Goal: Book appointment/travel/reservation

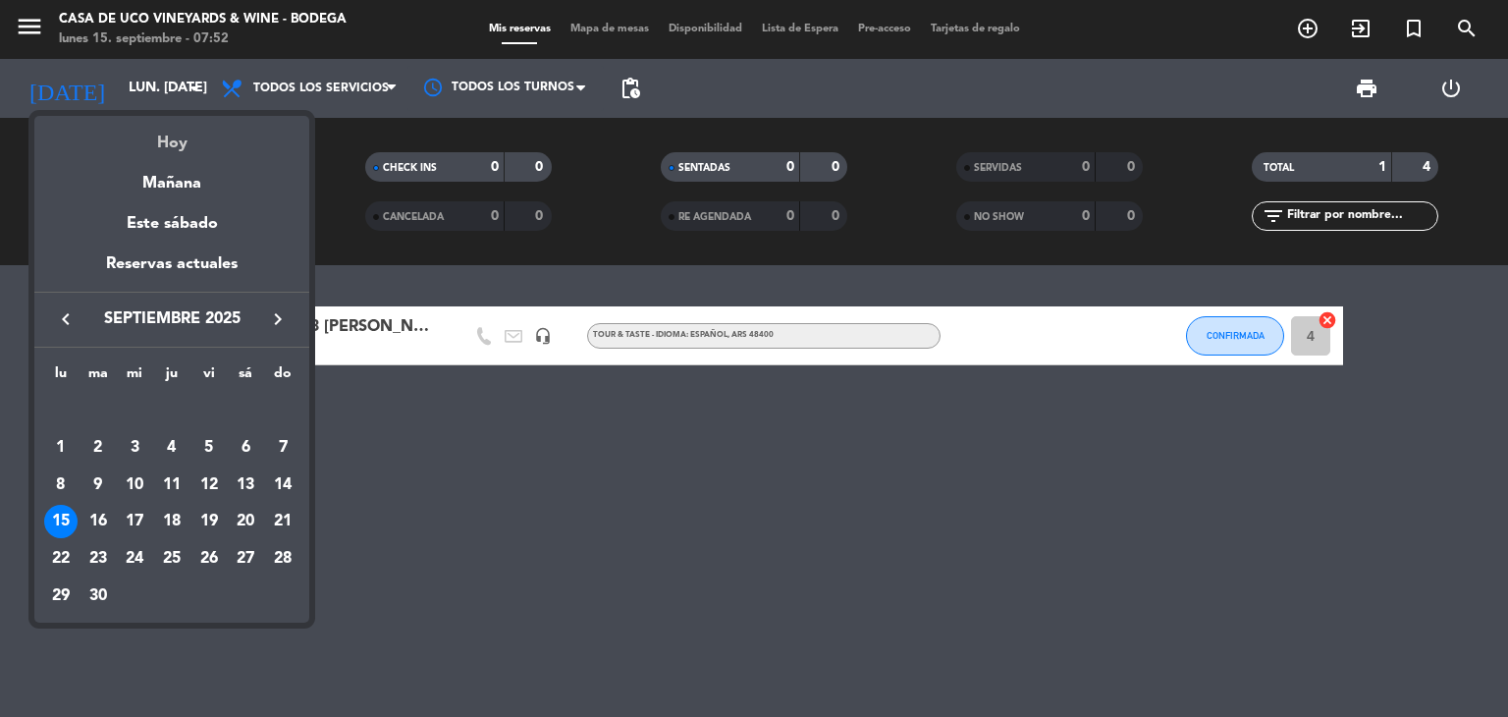
click at [141, 132] on div "Hoy" at bounding box center [171, 136] width 275 height 40
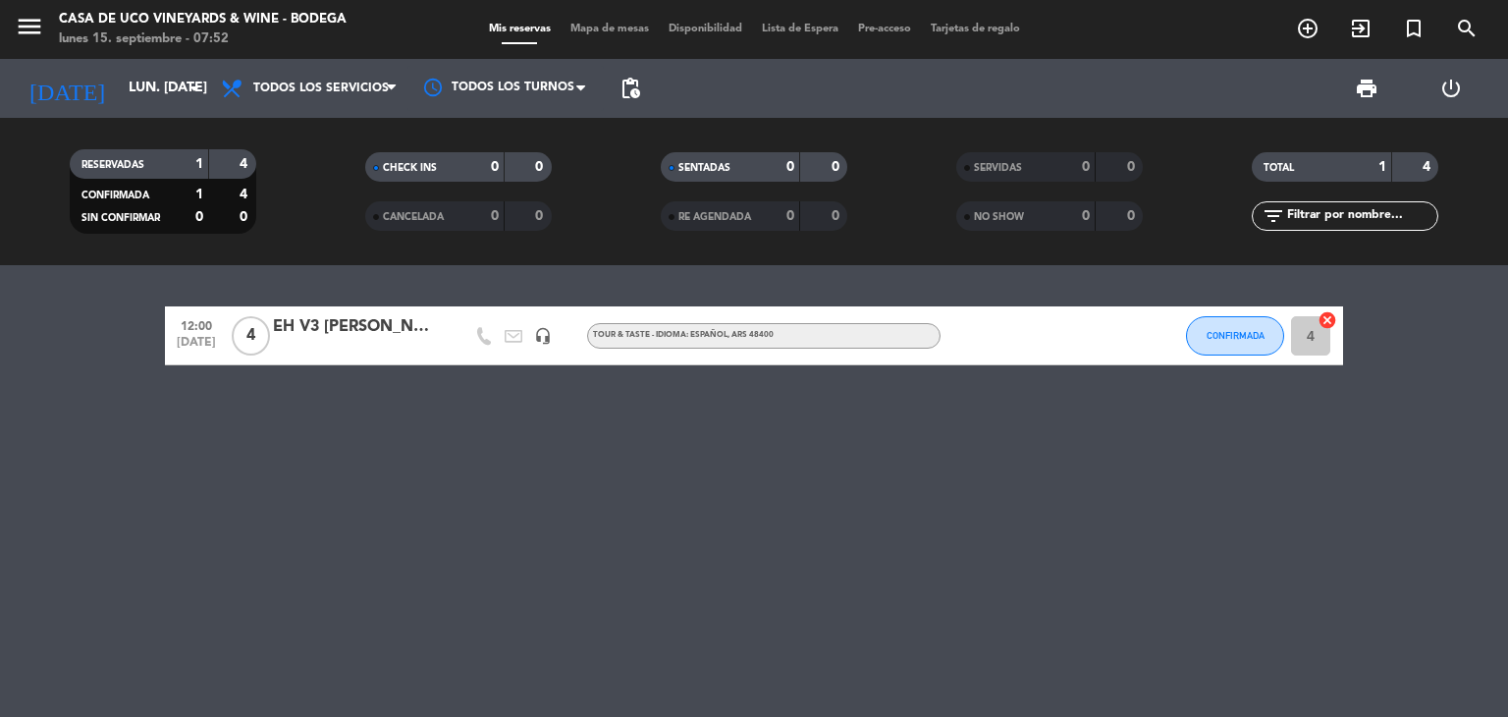
click at [44, 32] on span "menu" at bounding box center [37, 30] width 44 height 46
click at [33, 37] on icon "menu" at bounding box center [29, 26] width 29 height 29
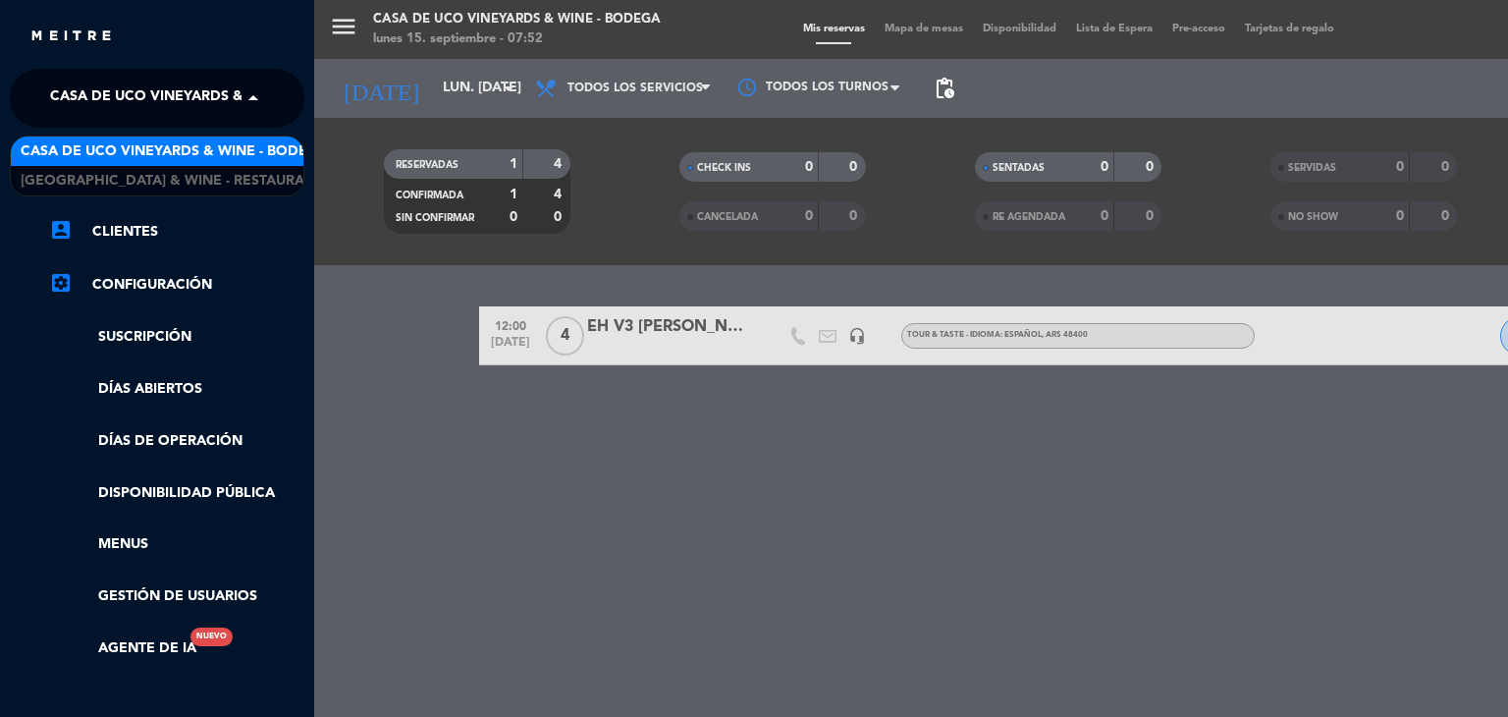
click at [90, 114] on span "Casa de Uco Vineyards & Wine - Bodega" at bounding box center [203, 98] width 307 height 41
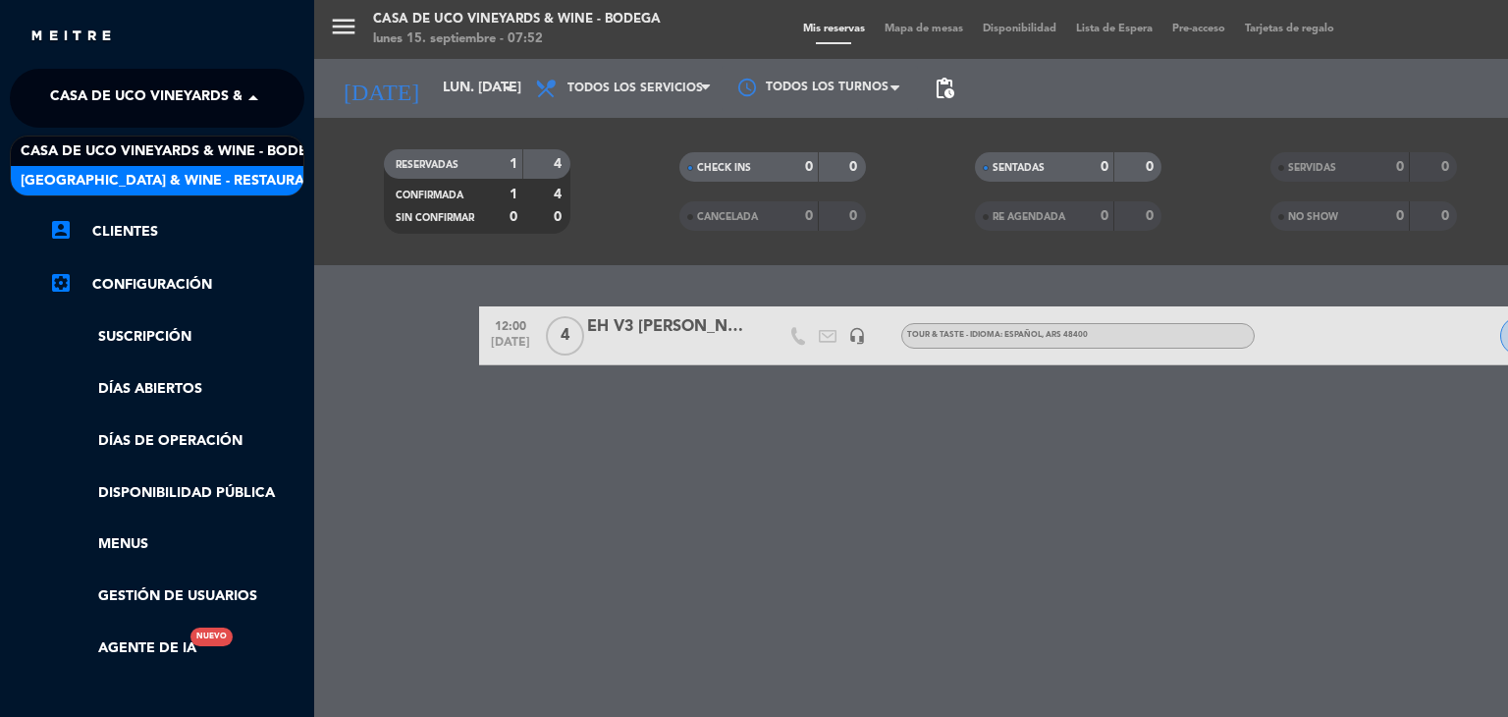
click at [100, 174] on span "[GEOGRAPHIC_DATA] & Wine - Restaurante" at bounding box center [176, 181] width 311 height 23
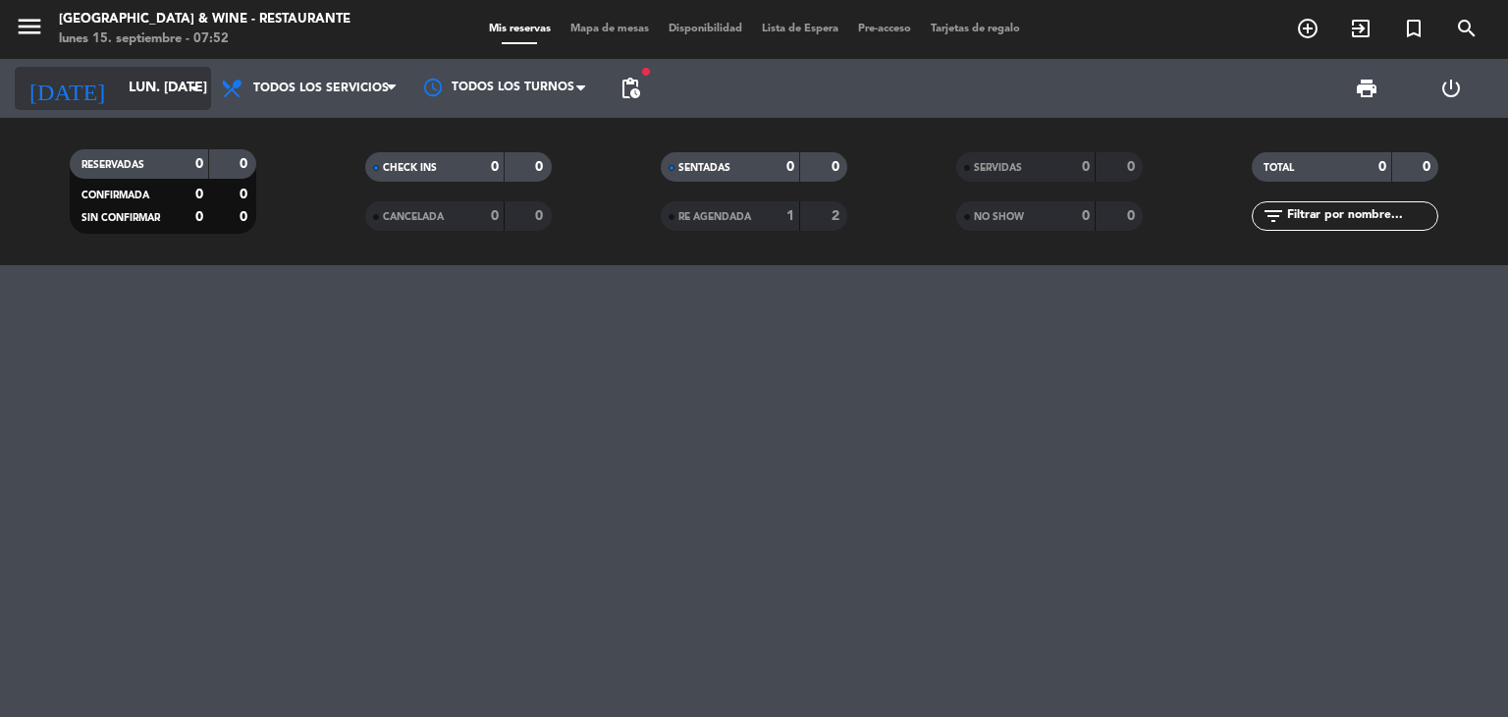
click at [161, 83] on input "lun. [DATE]" at bounding box center [212, 88] width 187 height 35
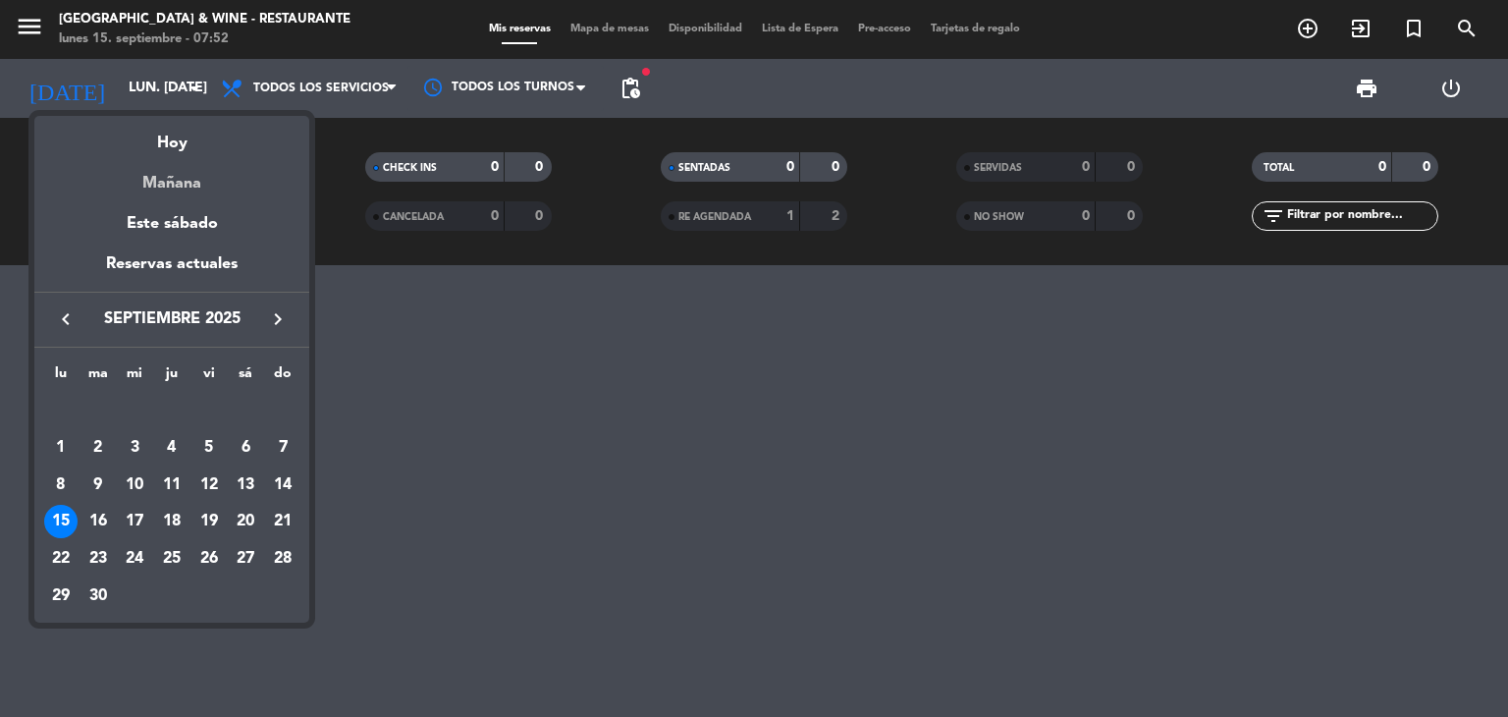
click at [141, 189] on div "Mañana" at bounding box center [171, 176] width 275 height 40
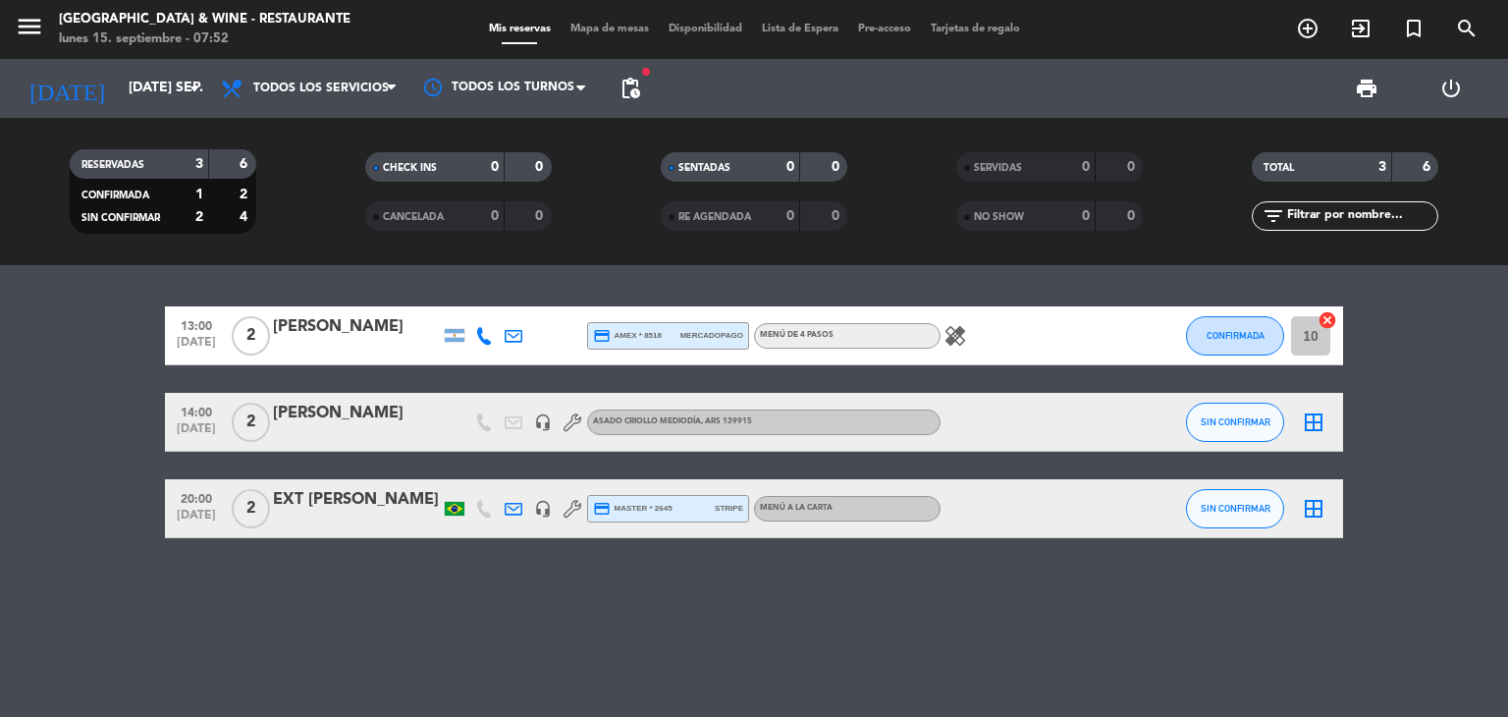
click at [954, 339] on icon "healing" at bounding box center [956, 336] width 24 height 24
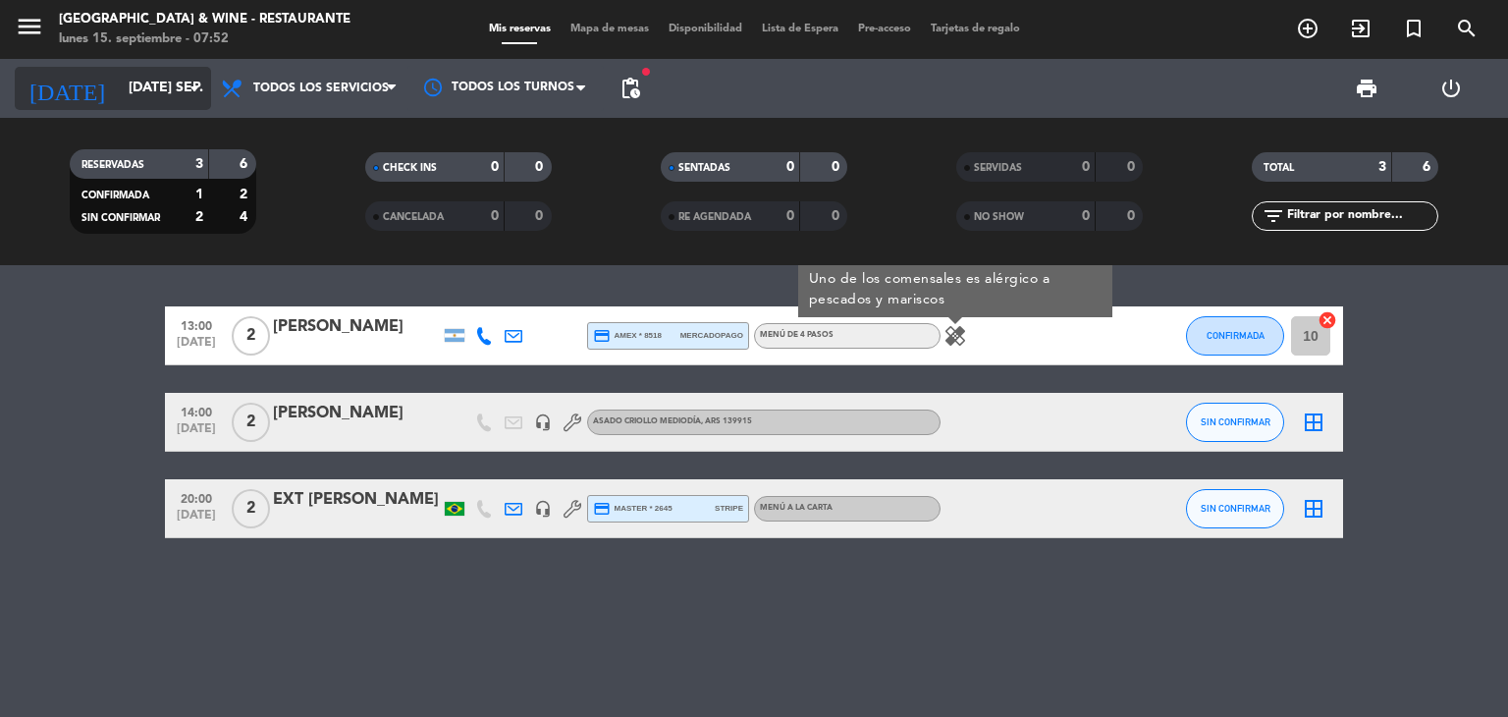
click at [129, 88] on input "[DATE] sep." at bounding box center [212, 88] width 187 height 35
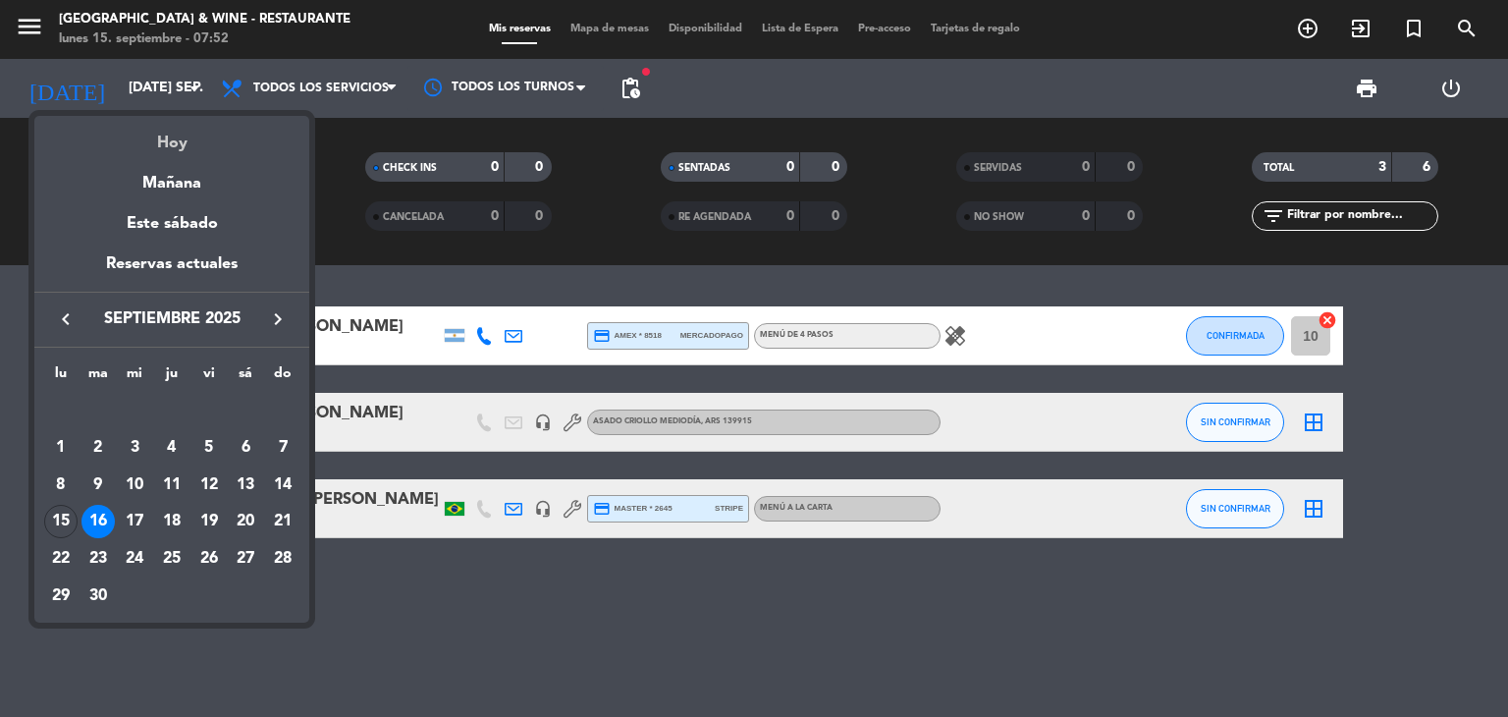
click at [179, 149] on div "Hoy" at bounding box center [171, 136] width 275 height 40
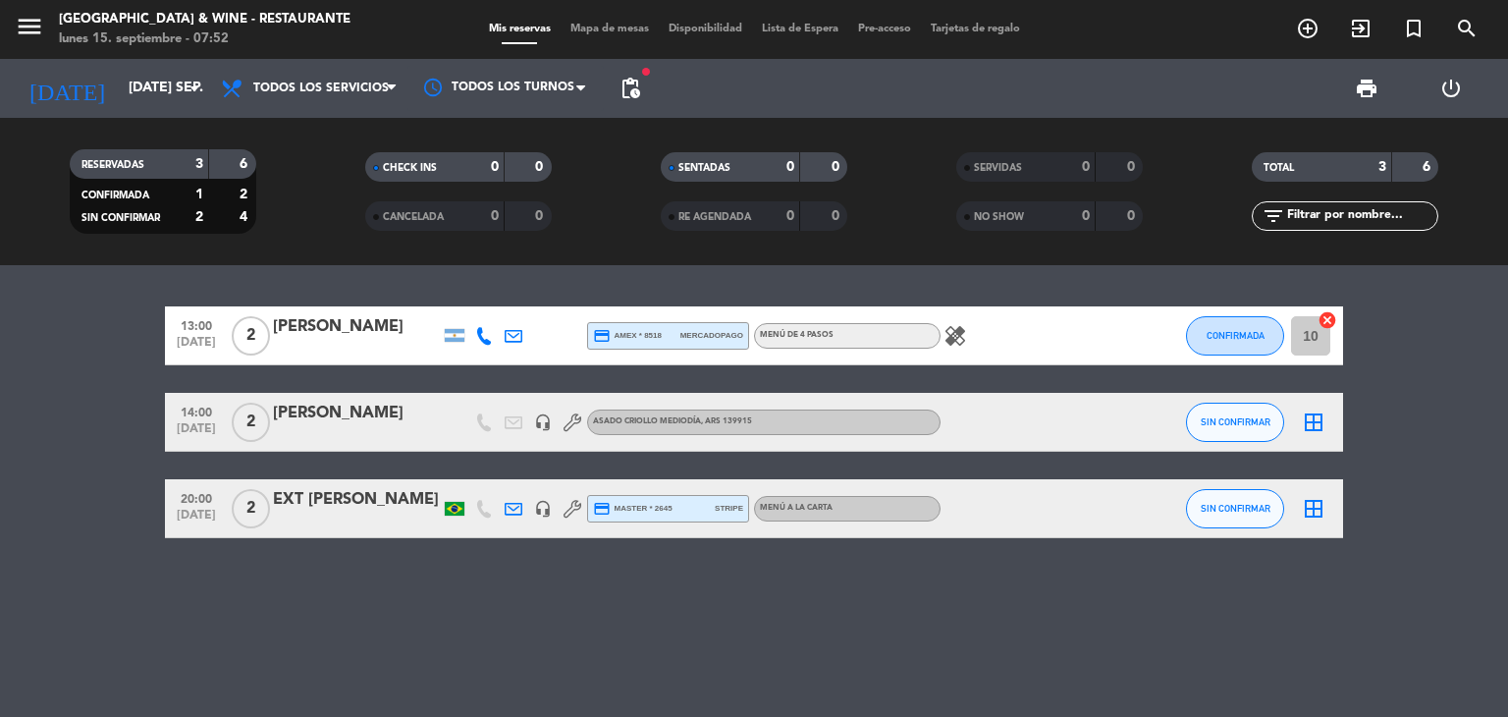
type input "lun. [DATE]"
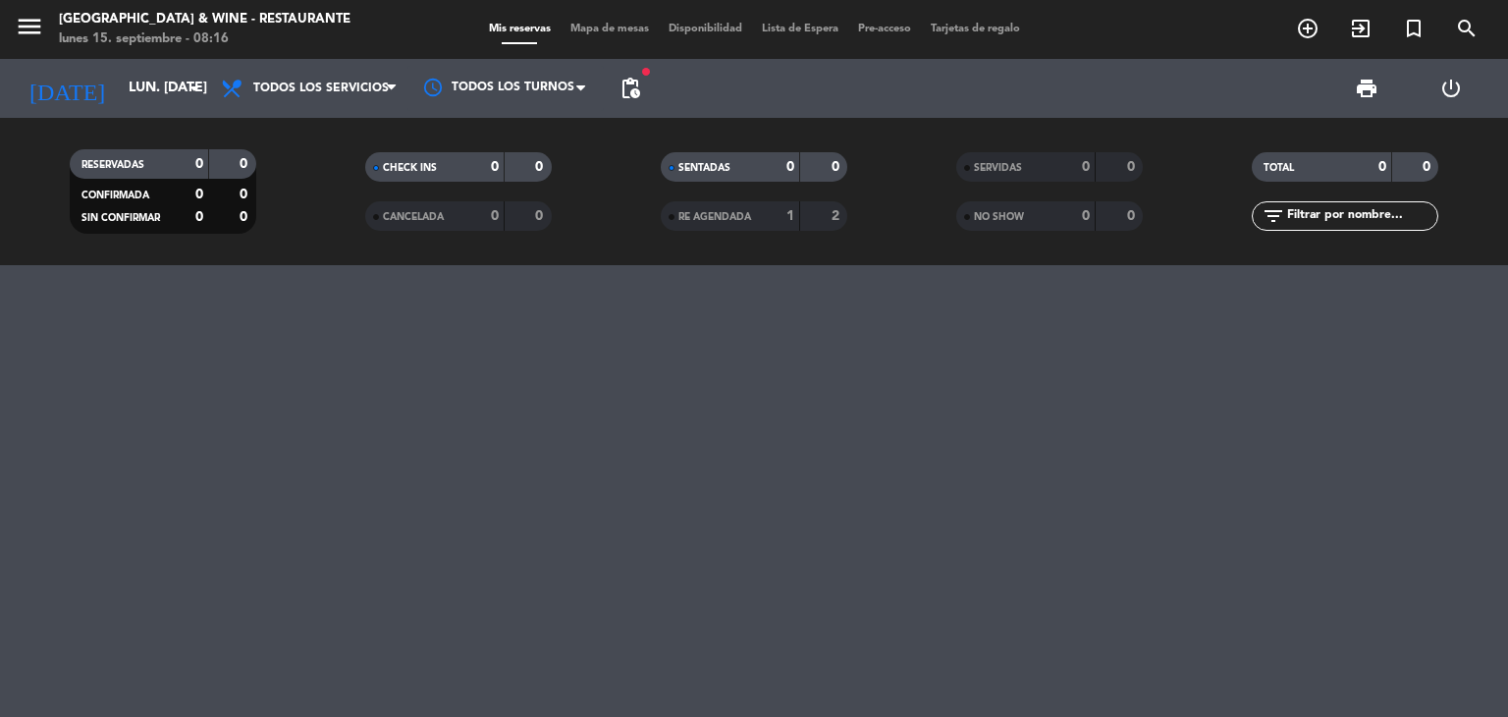
click at [118, 310] on div at bounding box center [754, 491] width 1508 height 452
